Goal: Information Seeking & Learning: Learn about a topic

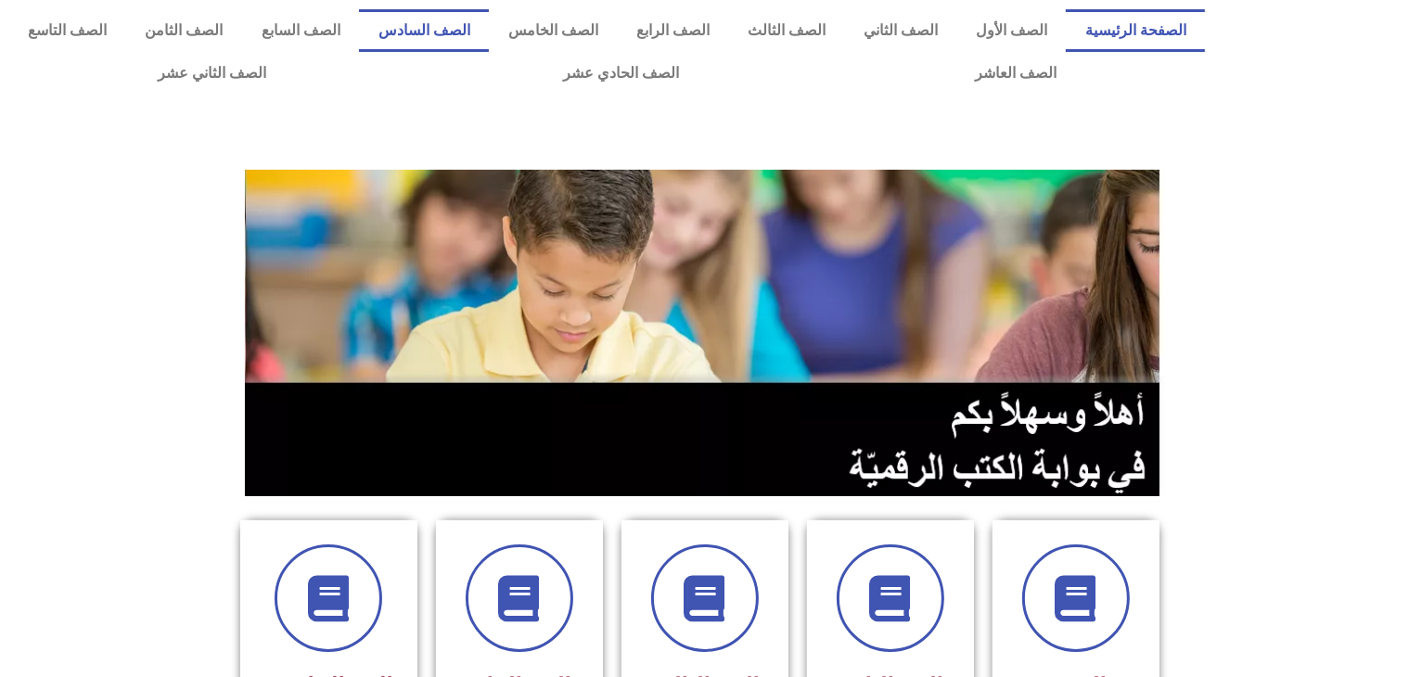
click at [489, 22] on link "الصف السادس" at bounding box center [424, 30] width 130 height 43
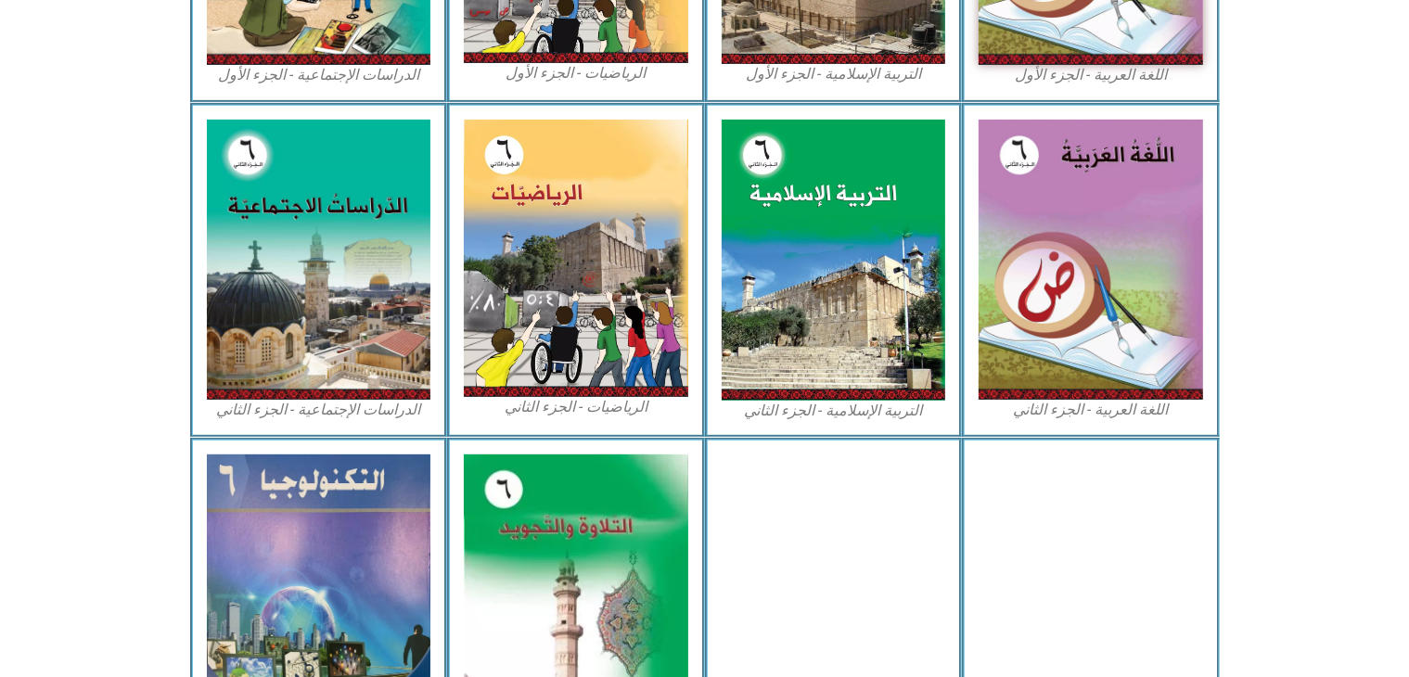
scroll to position [859, 0]
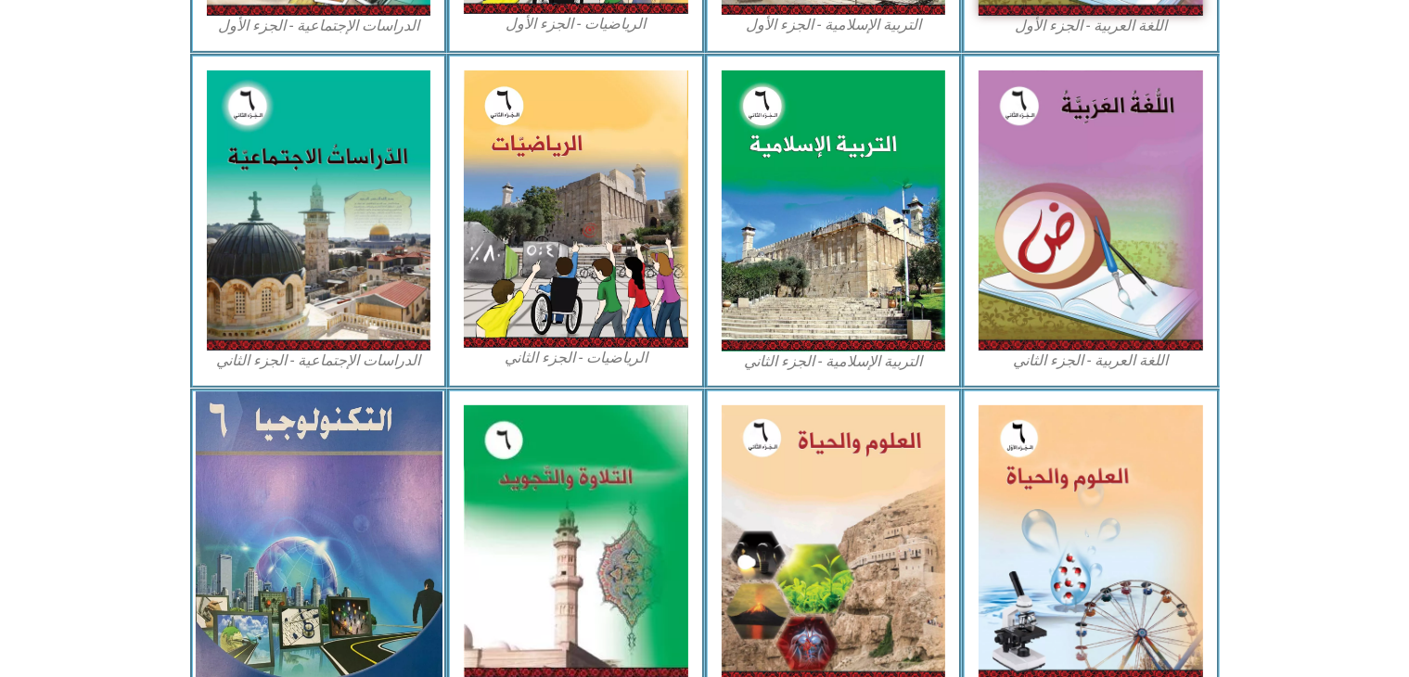
click at [318, 467] on img at bounding box center [318, 541] width 247 height 301
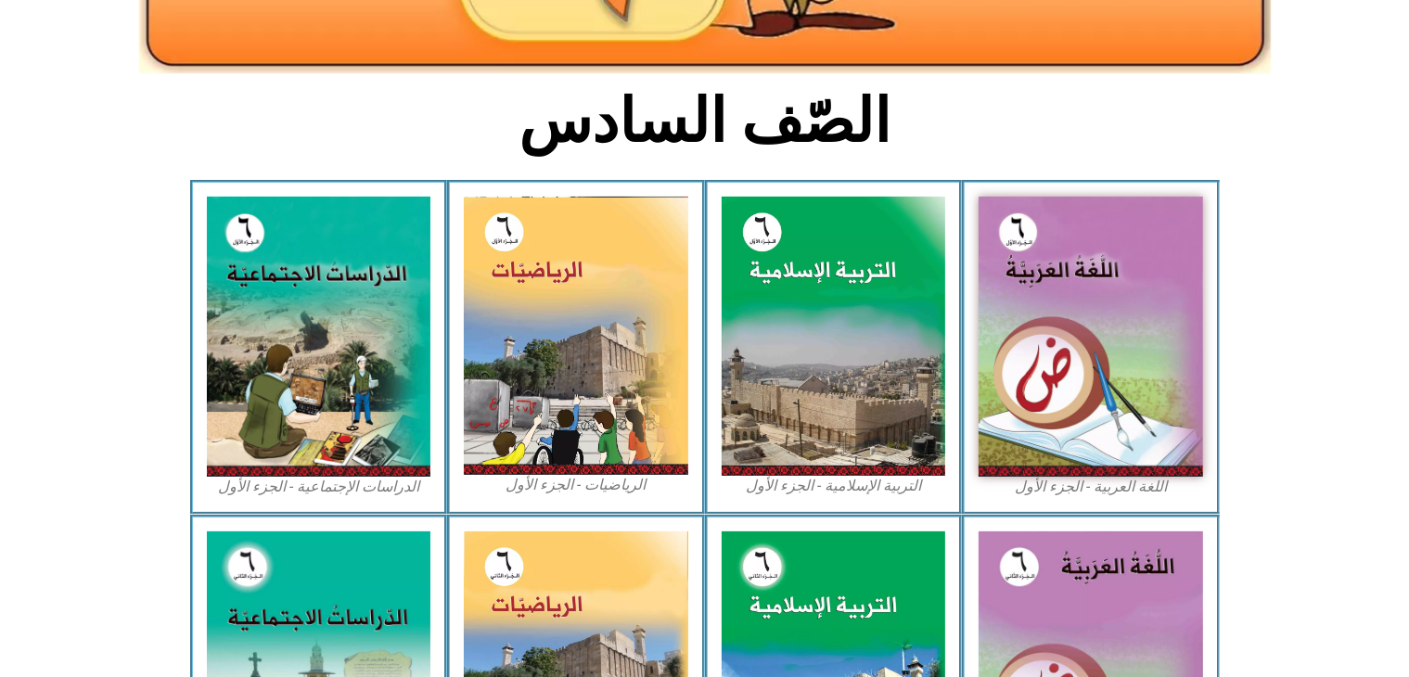
scroll to position [397, 0]
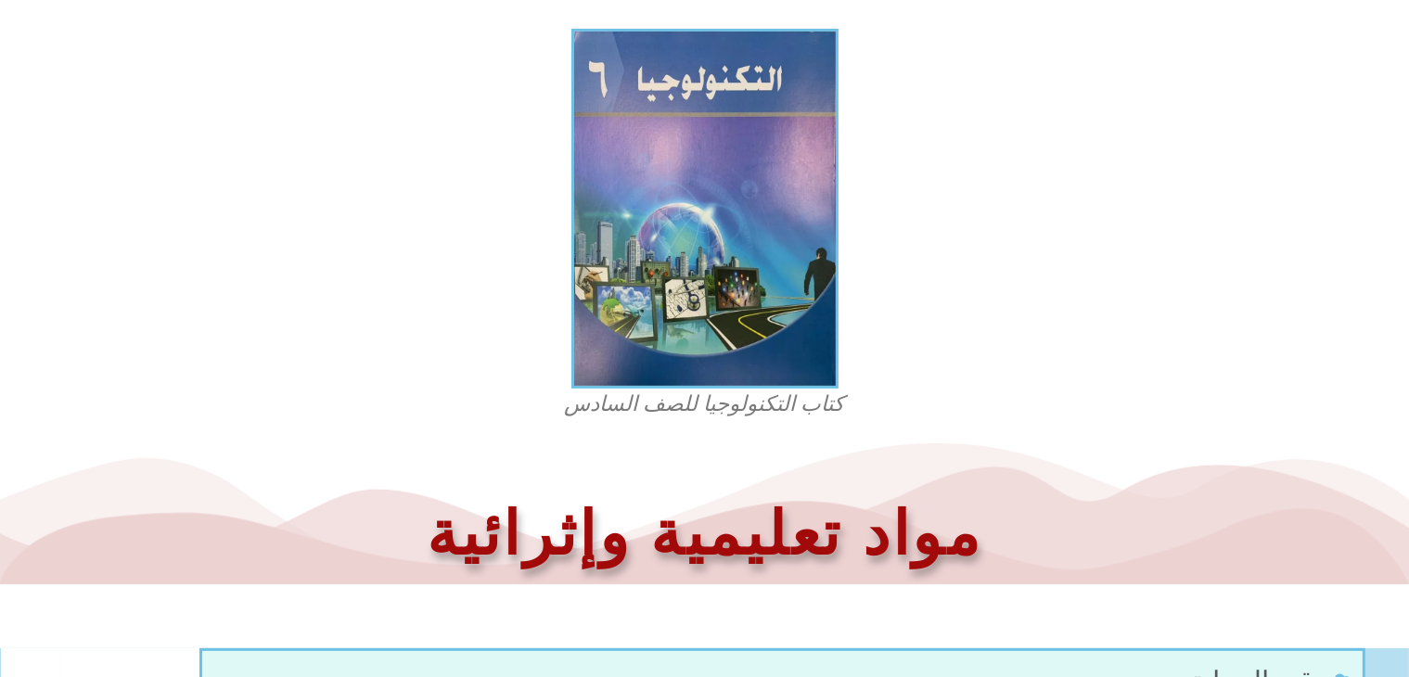
scroll to position [521, 0]
click at [703, 388] on img at bounding box center [704, 208] width 267 height 360
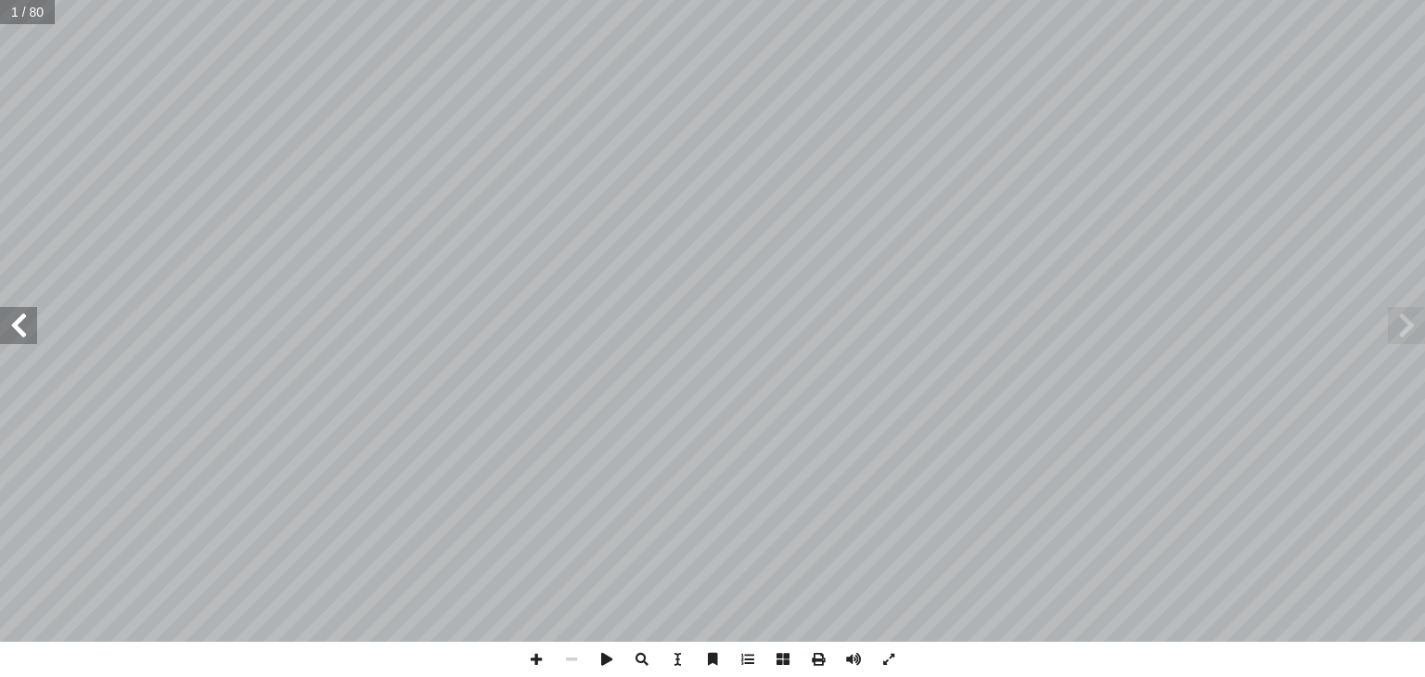
click at [15, 338] on span at bounding box center [18, 325] width 37 height 37
click at [1409, 320] on span at bounding box center [1406, 325] width 37 height 37
click at [20, 339] on span at bounding box center [18, 325] width 37 height 37
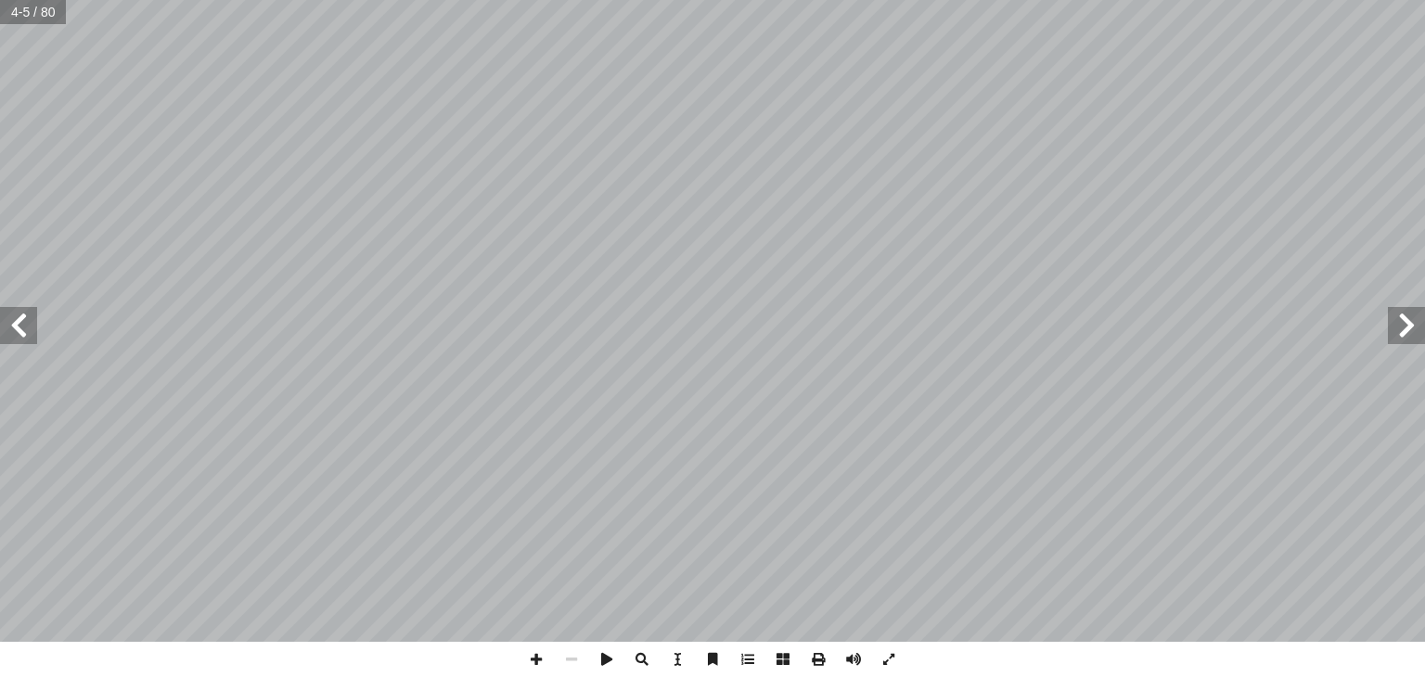
click at [14, 328] on span at bounding box center [18, 325] width 37 height 37
click at [13, 324] on span at bounding box center [18, 325] width 37 height 37
click at [1402, 342] on span at bounding box center [1406, 325] width 37 height 37
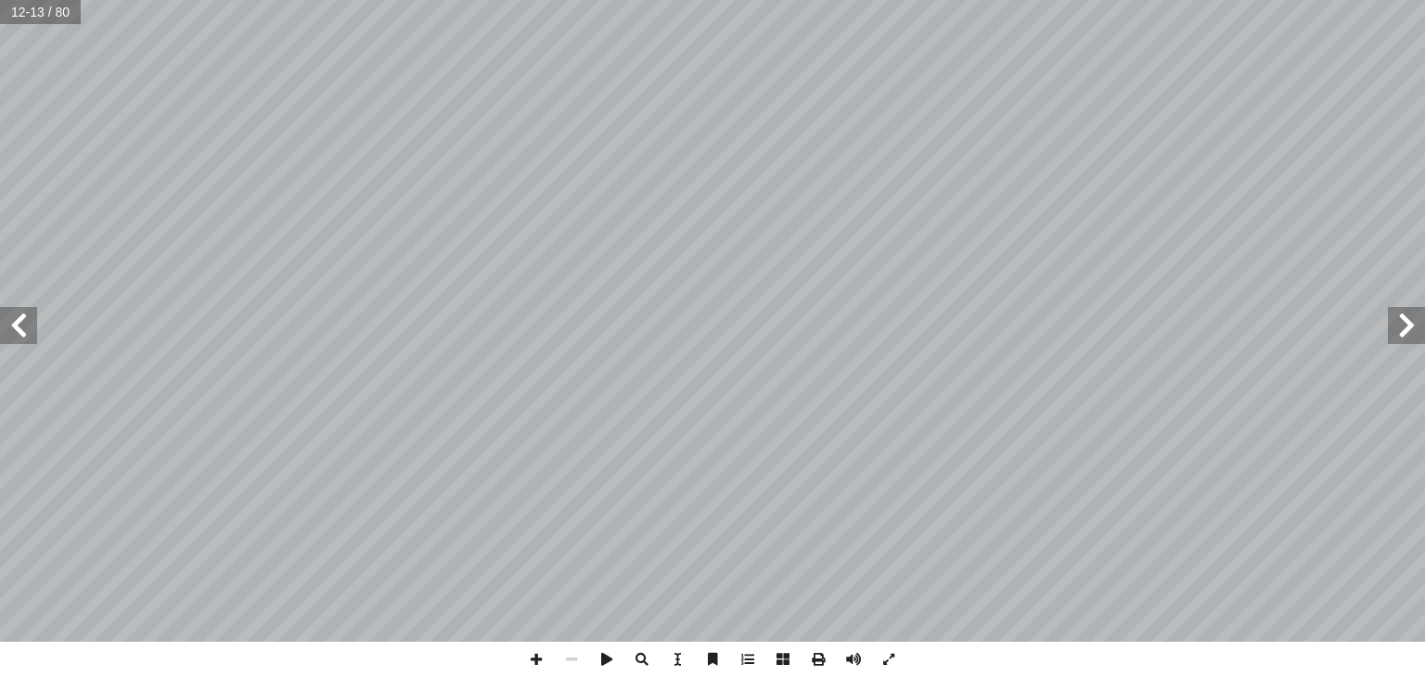
click at [1402, 342] on span at bounding box center [1406, 325] width 37 height 37
click at [8, 335] on span at bounding box center [18, 325] width 37 height 37
